Goal: Information Seeking & Learning: Learn about a topic

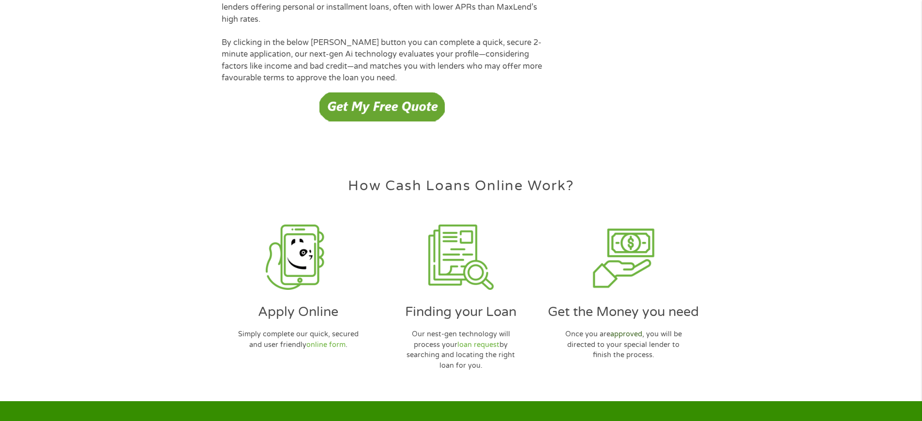
scroll to position [2798, 0]
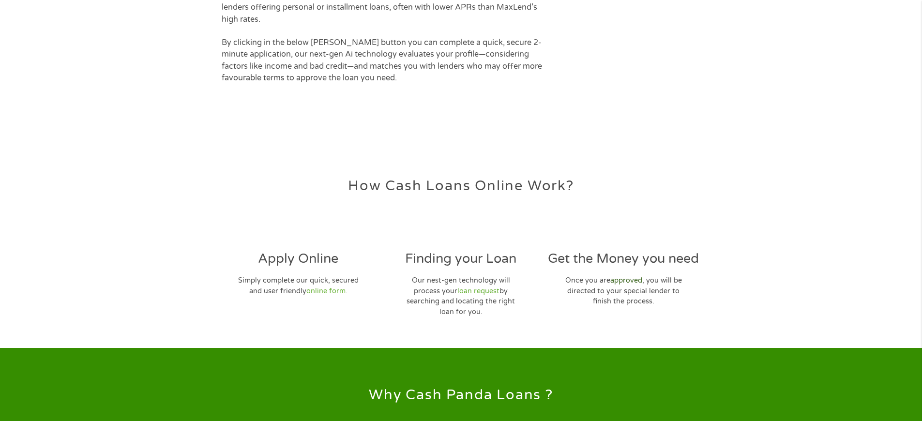
scroll to position [2798, 0]
